Goal: Book appointment/travel/reservation

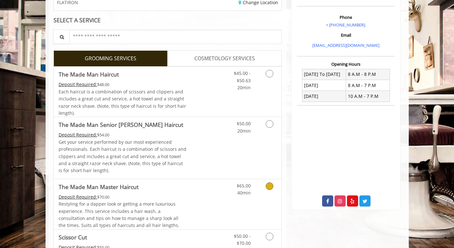
scroll to position [108, 0]
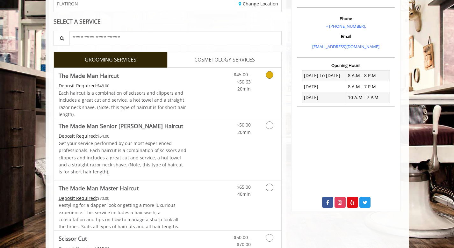
click at [266, 92] on link "Grooming services" at bounding box center [268, 80] width 16 height 25
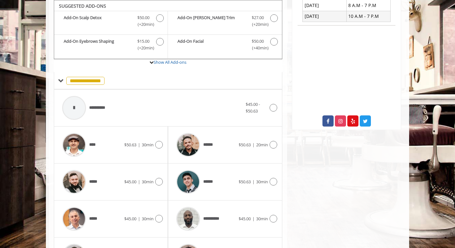
scroll to position [189, 0]
click at [221, 144] on div "******" at bounding box center [205, 145] width 65 height 30
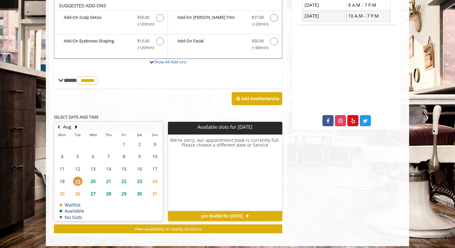
click at [94, 180] on span "20" at bounding box center [93, 180] width 10 height 9
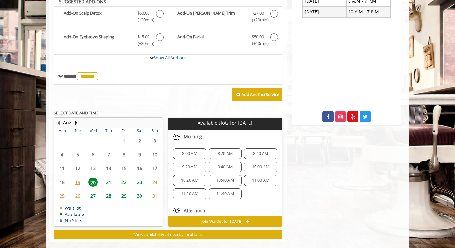
scroll to position [203, 0]
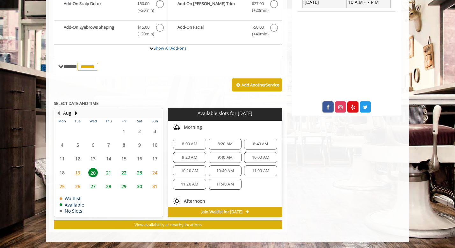
click at [260, 143] on span "8:40 AM" at bounding box center [260, 143] width 15 height 5
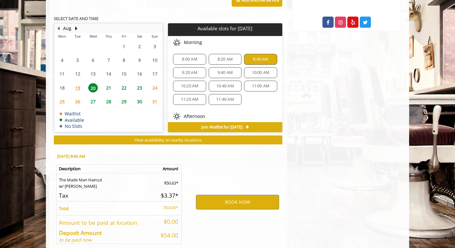
scroll to position [318, 0]
